Goal: Task Accomplishment & Management: Manage account settings

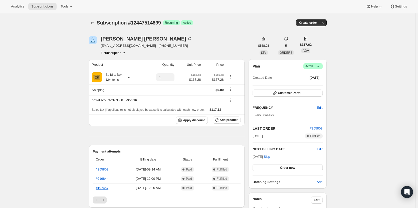
scroll to position [25, 0]
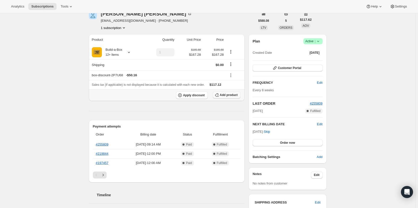
click at [225, 94] on span "Add product" at bounding box center [229, 95] width 18 height 4
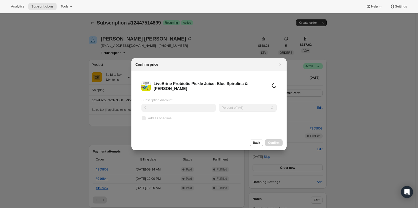
scroll to position [0, 0]
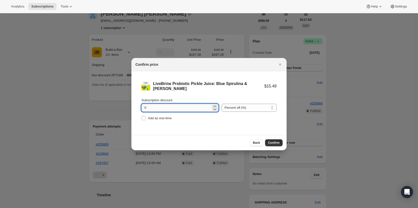
click at [161, 109] on input "0" at bounding box center [177, 108] width 70 height 8
type input "100"
click at [156, 120] on span "Add as one-time" at bounding box center [160, 118] width 24 height 4
click at [146, 120] on input "Add as one-time" at bounding box center [144, 118] width 4 height 4
checkbox input "true"
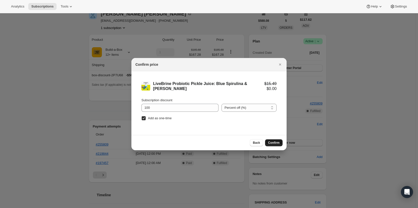
click at [277, 142] on span "Confirm" at bounding box center [274, 143] width 12 height 4
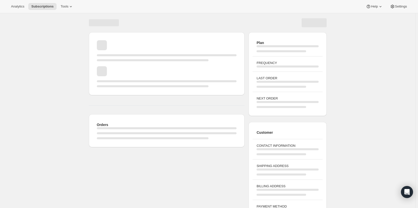
scroll to position [18, 0]
